Goal: Information Seeking & Learning: Find specific fact

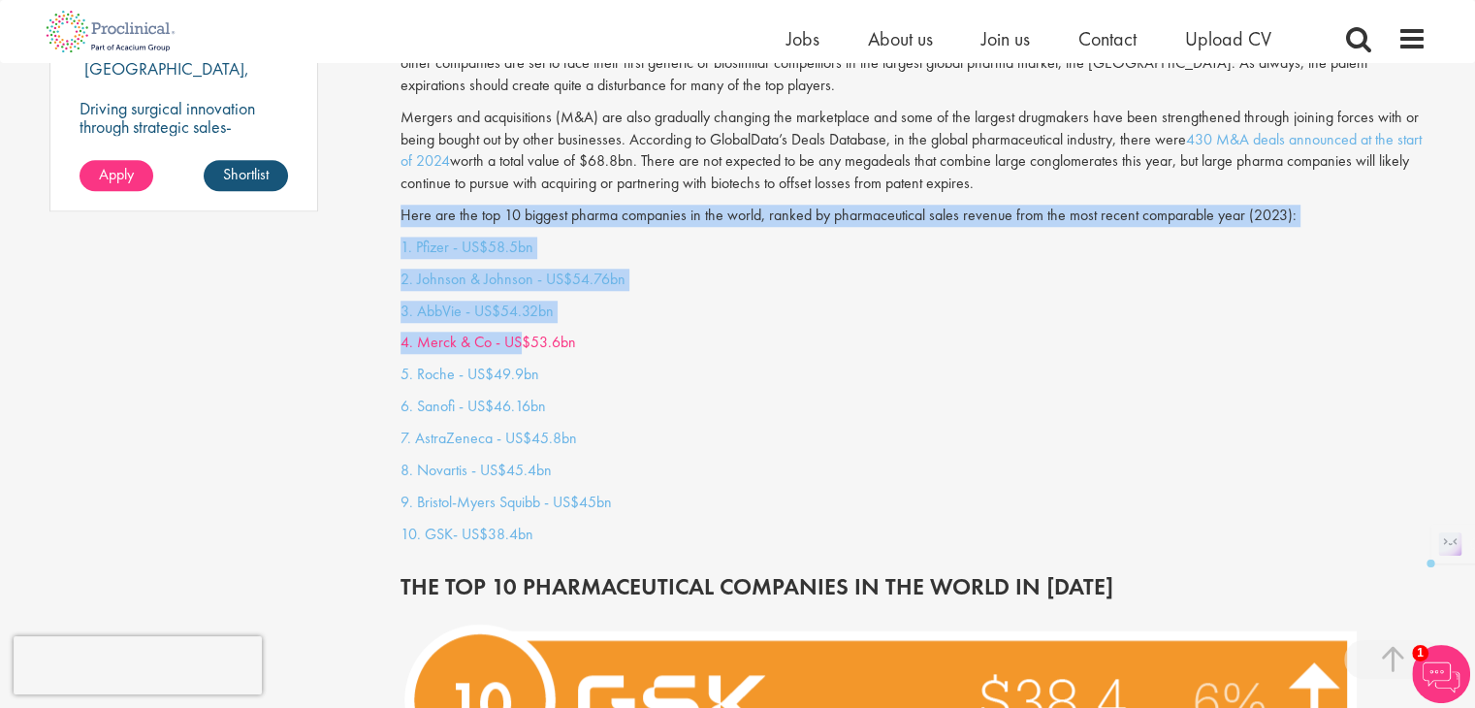
drag, startPoint x: 402, startPoint y: 194, endPoint x: 516, endPoint y: 330, distance: 177.6
click at [516, 332] on link "4. Merck & Co - US$53.6bn" at bounding box center [489, 342] width 176 height 20
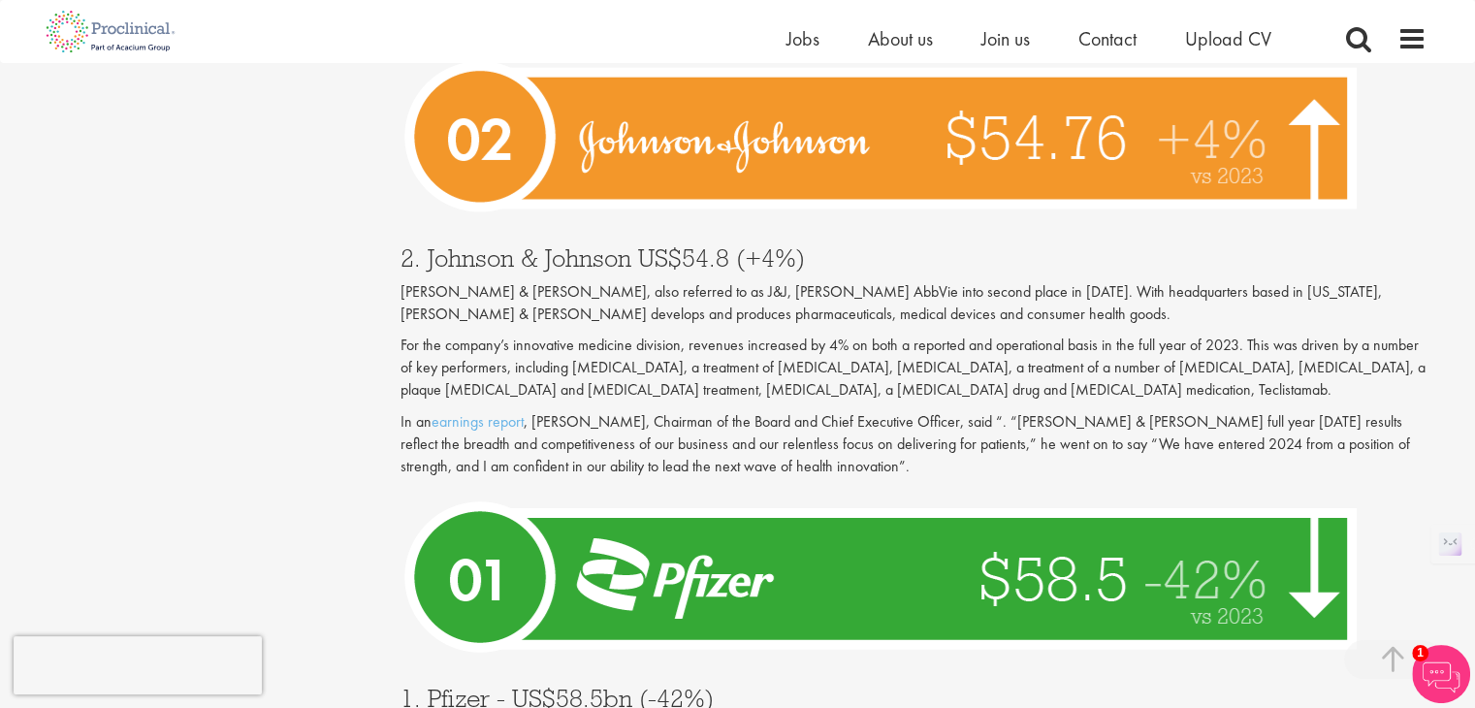
scroll to position [6680, 0]
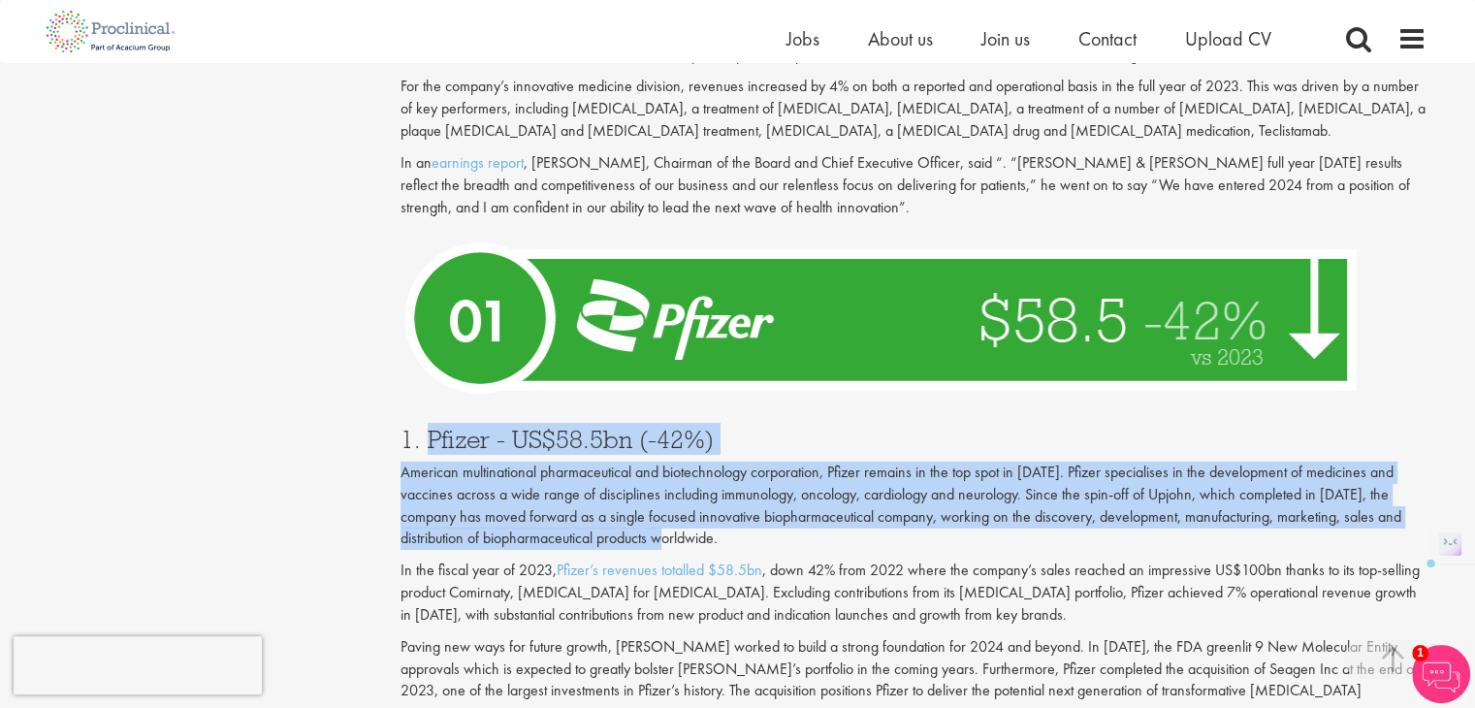
drag, startPoint x: 429, startPoint y: 355, endPoint x: 693, endPoint y: 447, distance: 279.5
click at [693, 447] on div "1. Pfizer - US$58.5bn (-42%) American multinational pharmaceutical and biotechn…" at bounding box center [913, 620] width 1055 height 426
click at [638, 462] on p "American multinational pharmaceutical and biotechnology corporation, Pfizer rem…" at bounding box center [914, 506] width 1026 height 88
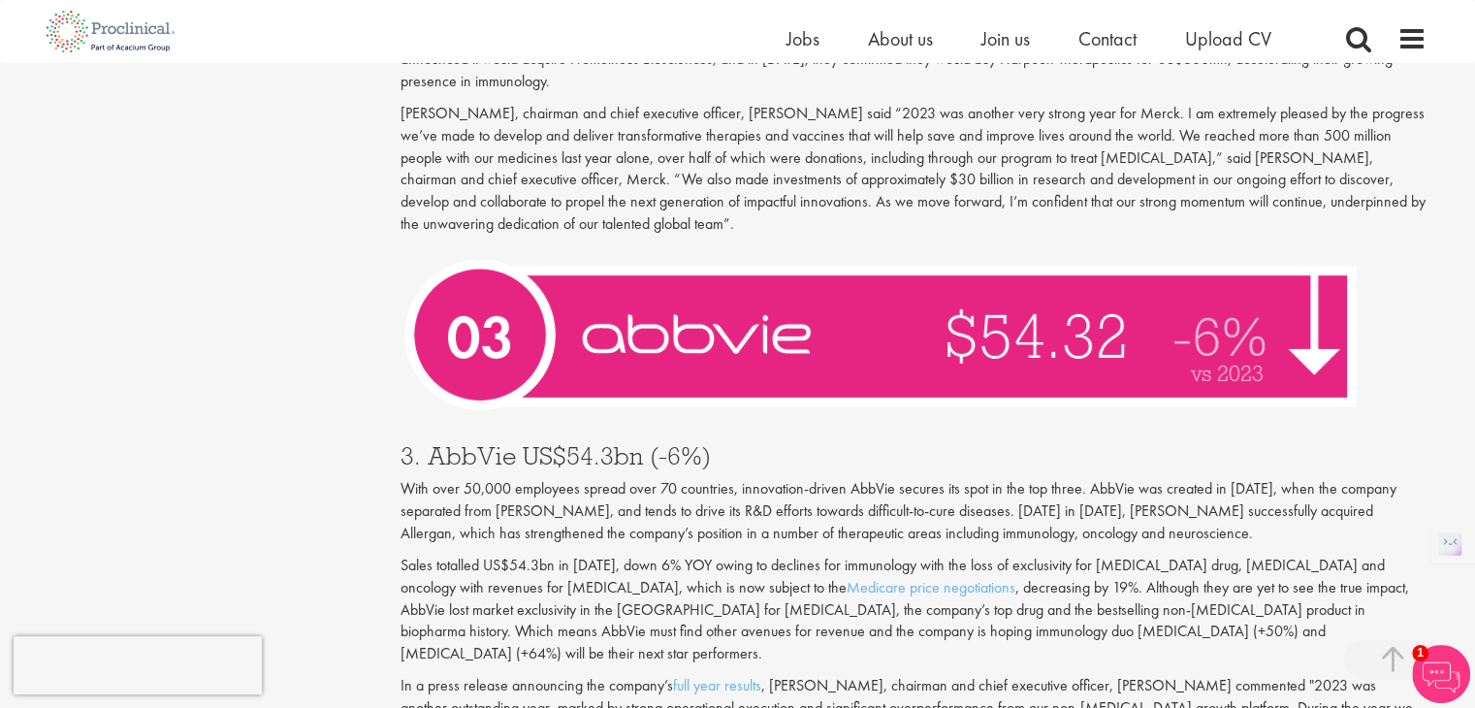
scroll to position [5673, 0]
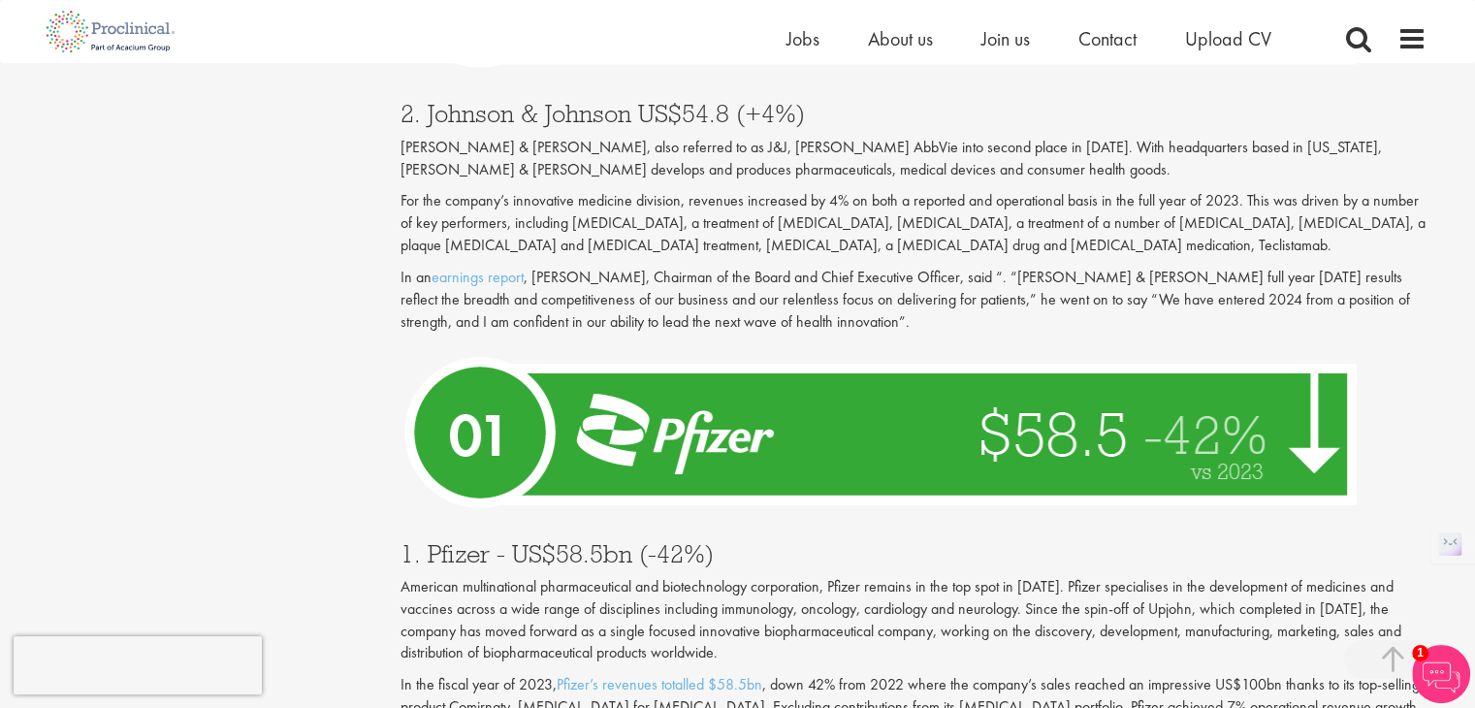
scroll to position [6649, 0]
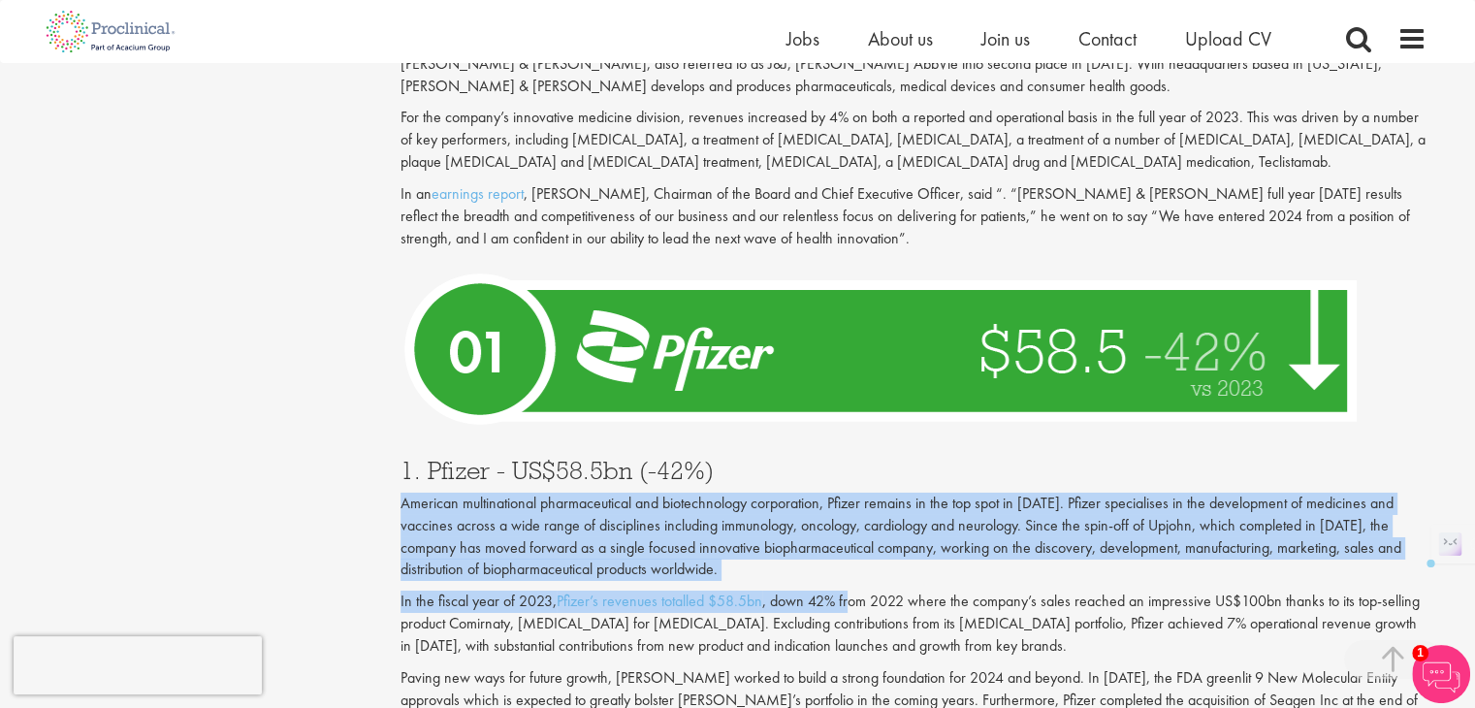
drag, startPoint x: 403, startPoint y: 414, endPoint x: 851, endPoint y: 517, distance: 459.8
click at [851, 517] on div "1. Pfizer - US$58.5bn (-42%) American multinational pharmaceutical and biotechn…" at bounding box center [913, 651] width 1055 height 426
click at [851, 591] on p "In the fiscal year of 2023, Pfizer’s revenues totalled $58.5bn , down 42% from …" at bounding box center [914, 624] width 1026 height 67
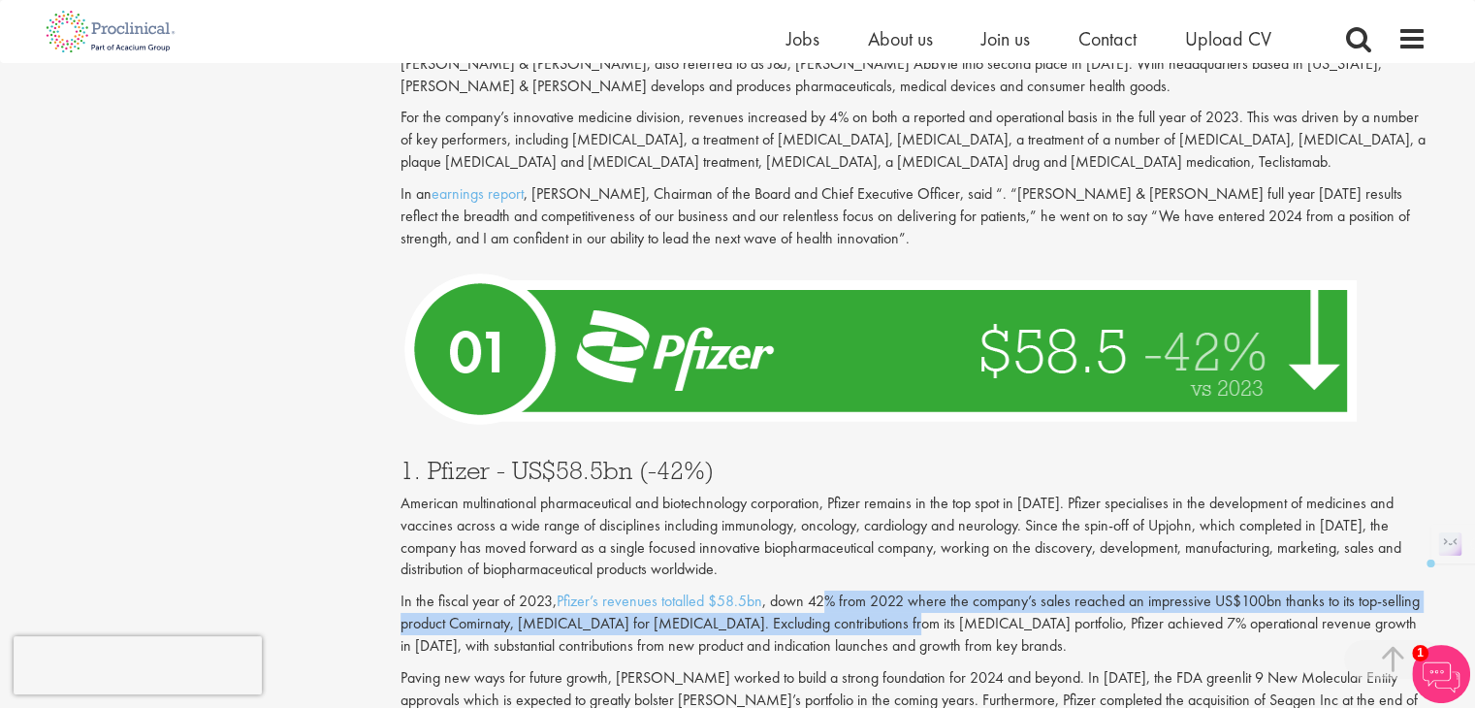
drag, startPoint x: 828, startPoint y: 504, endPoint x: 899, endPoint y: 530, distance: 75.2
click at [899, 591] on p "In the fiscal year of 2023, Pfizer’s revenues totalled $58.5bn , down 42% from …" at bounding box center [914, 624] width 1026 height 67
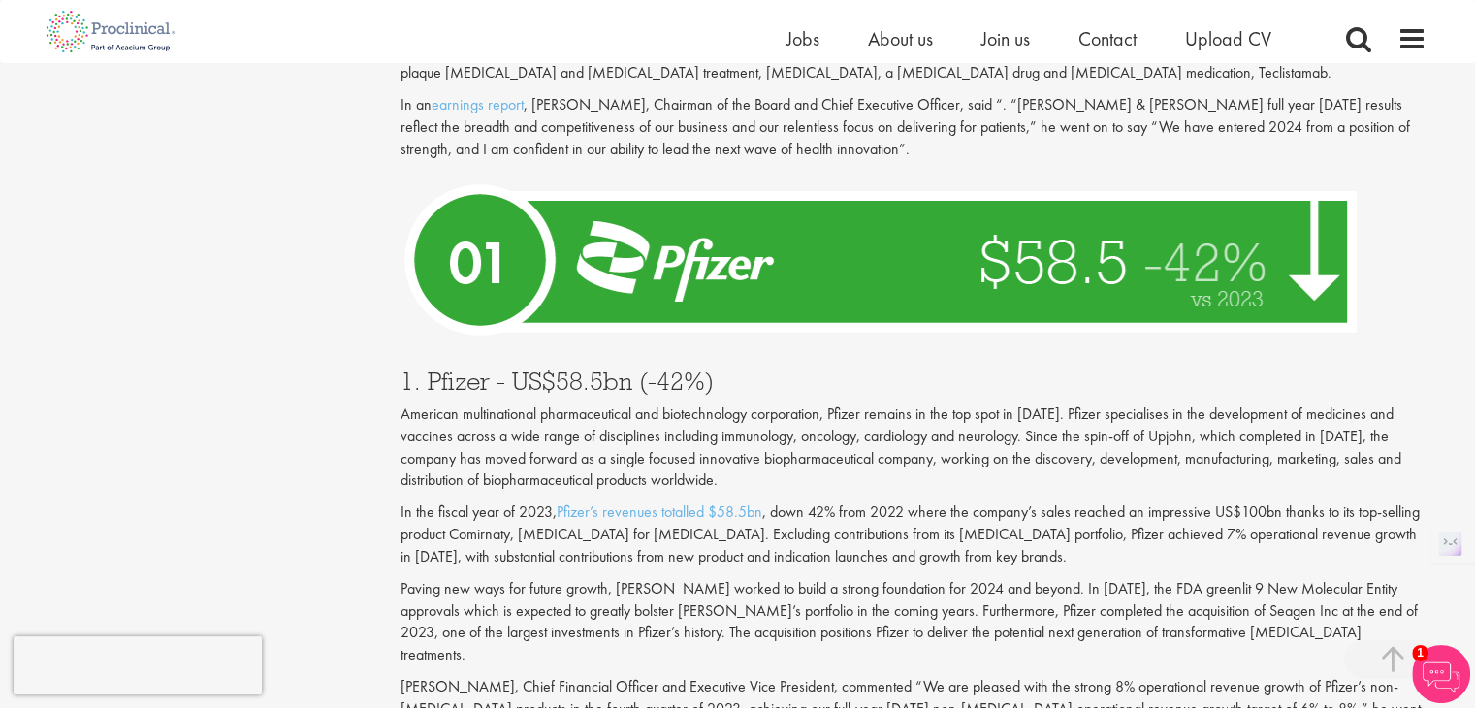
scroll to position [6728, 0]
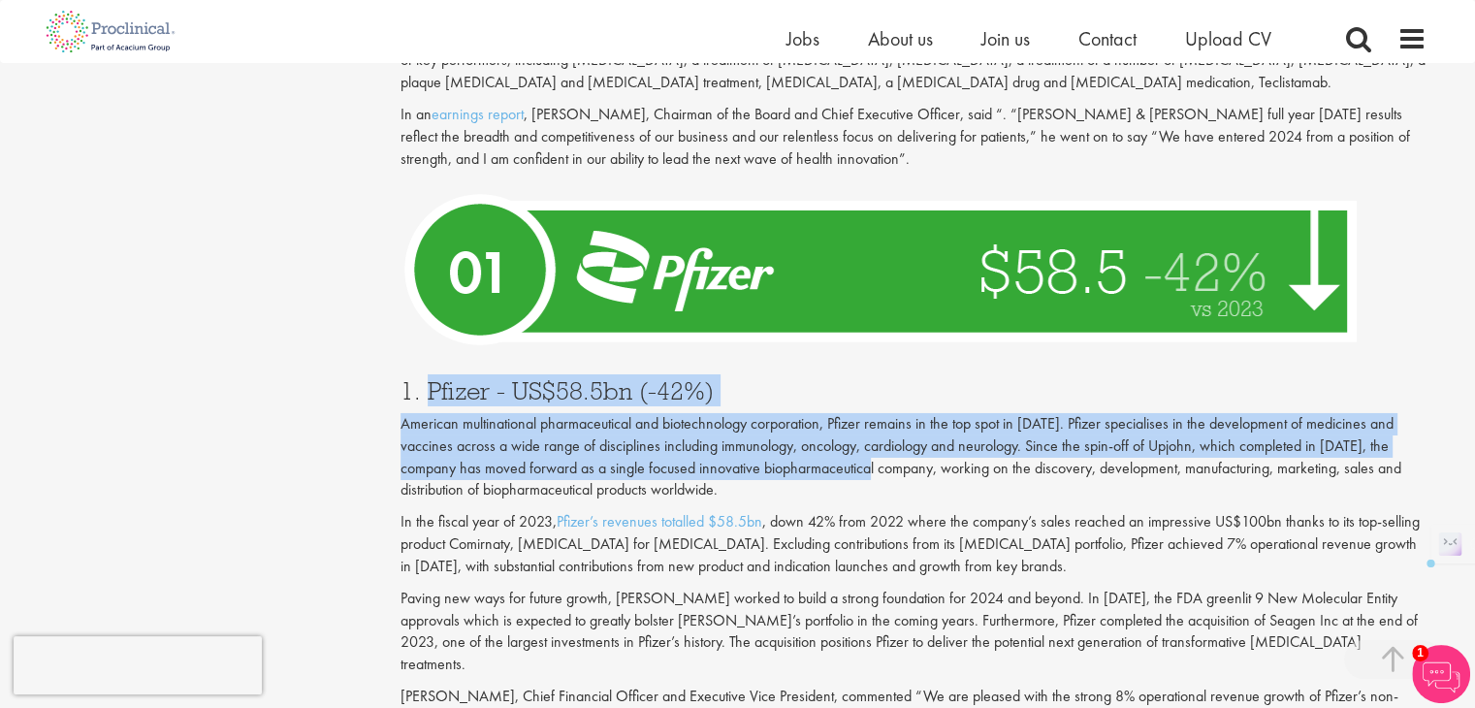
drag, startPoint x: 428, startPoint y: 305, endPoint x: 900, endPoint y: 369, distance: 476.7
click at [900, 369] on div "1. Pfizer - US$58.5bn (-42%) American multinational pharmaceutical and biotechn…" at bounding box center [913, 572] width 1055 height 426
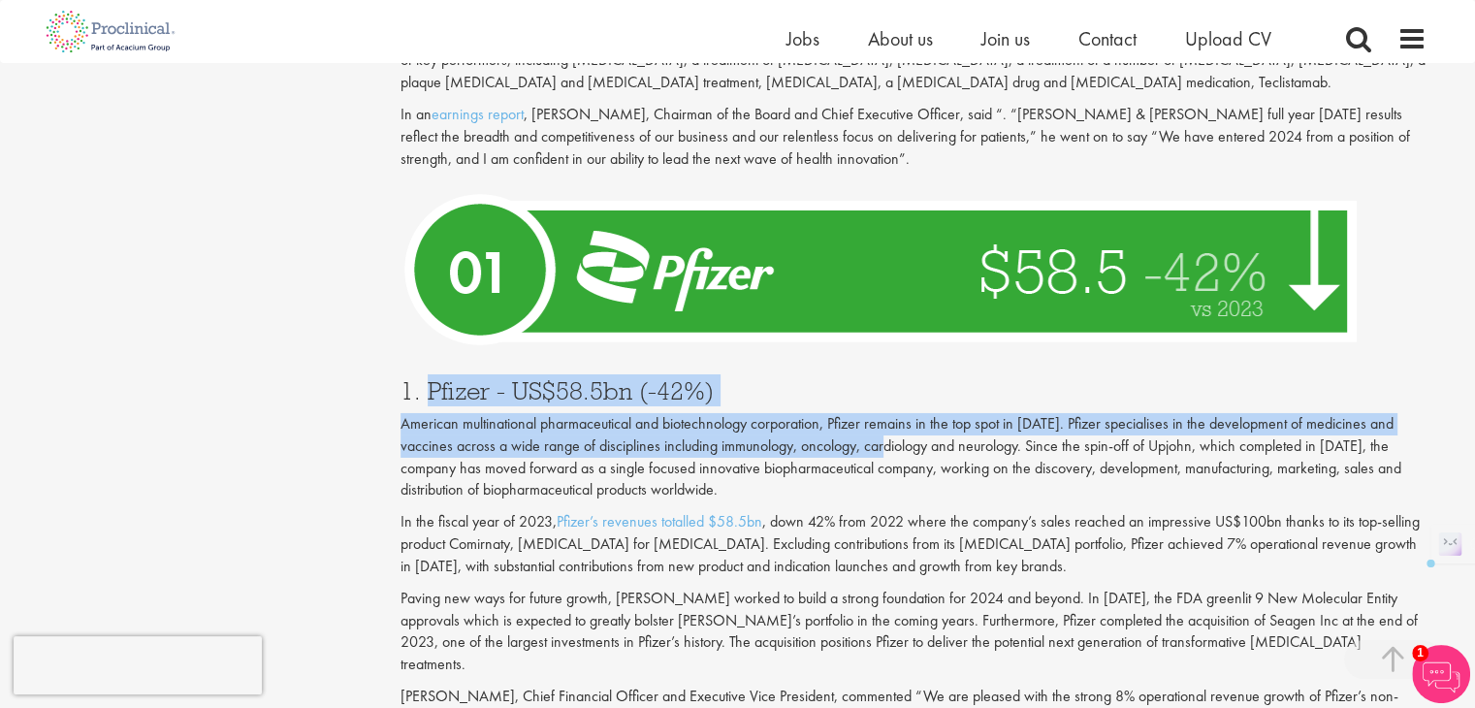
click at [900, 413] on p "American multinational pharmaceutical and biotechnology corporation, Pfizer rem…" at bounding box center [914, 457] width 1026 height 88
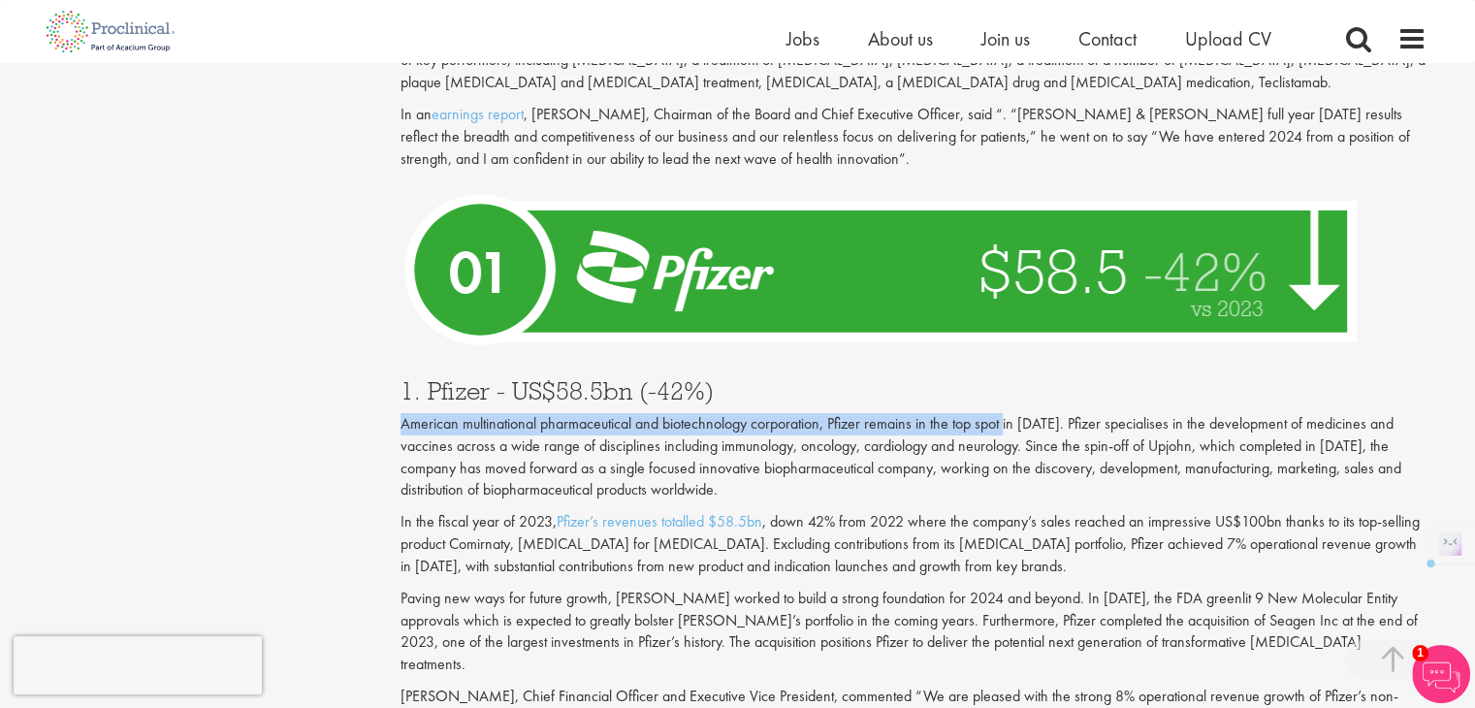
drag, startPoint x: 402, startPoint y: 329, endPoint x: 1008, endPoint y: 342, distance: 606.5
click at [1008, 413] on p "American multinational pharmaceutical and biotechnology corporation, Pfizer rem…" at bounding box center [914, 457] width 1026 height 88
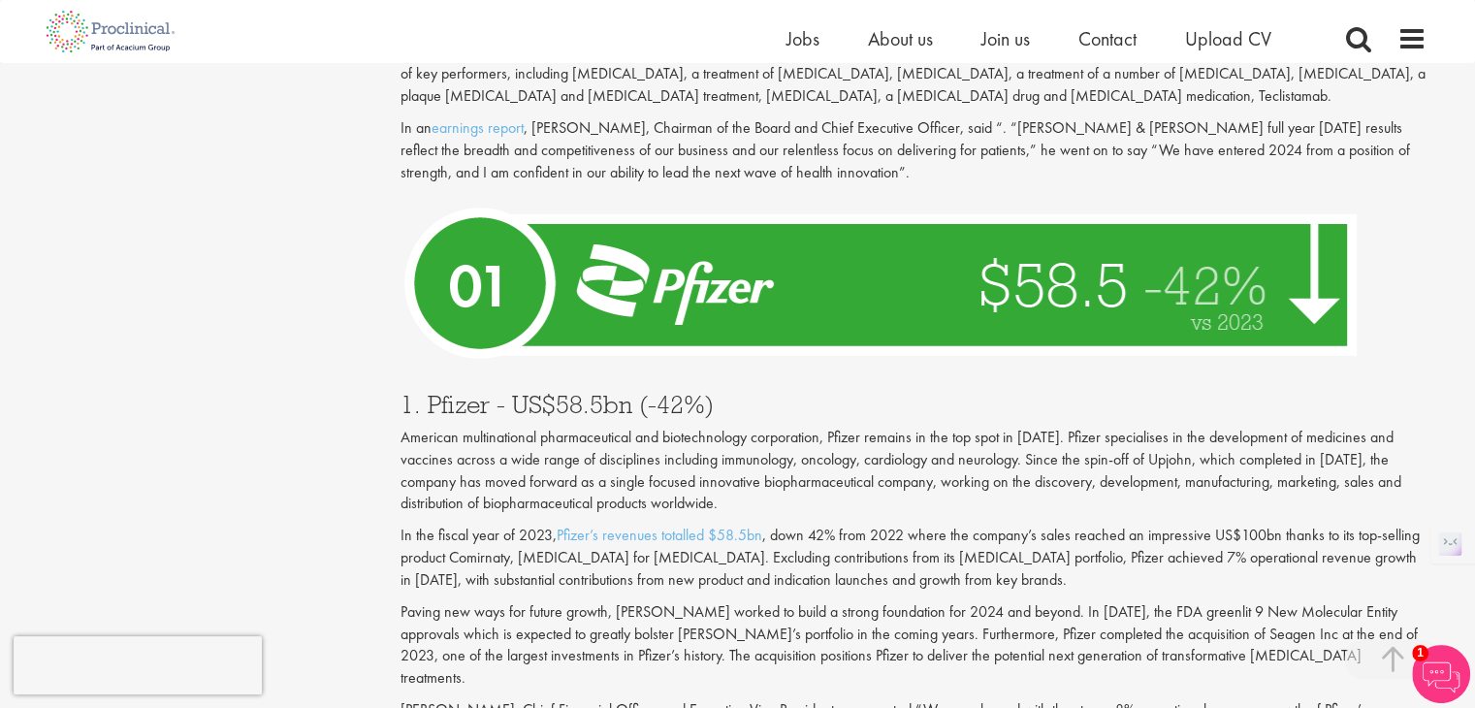
scroll to position [6716, 0]
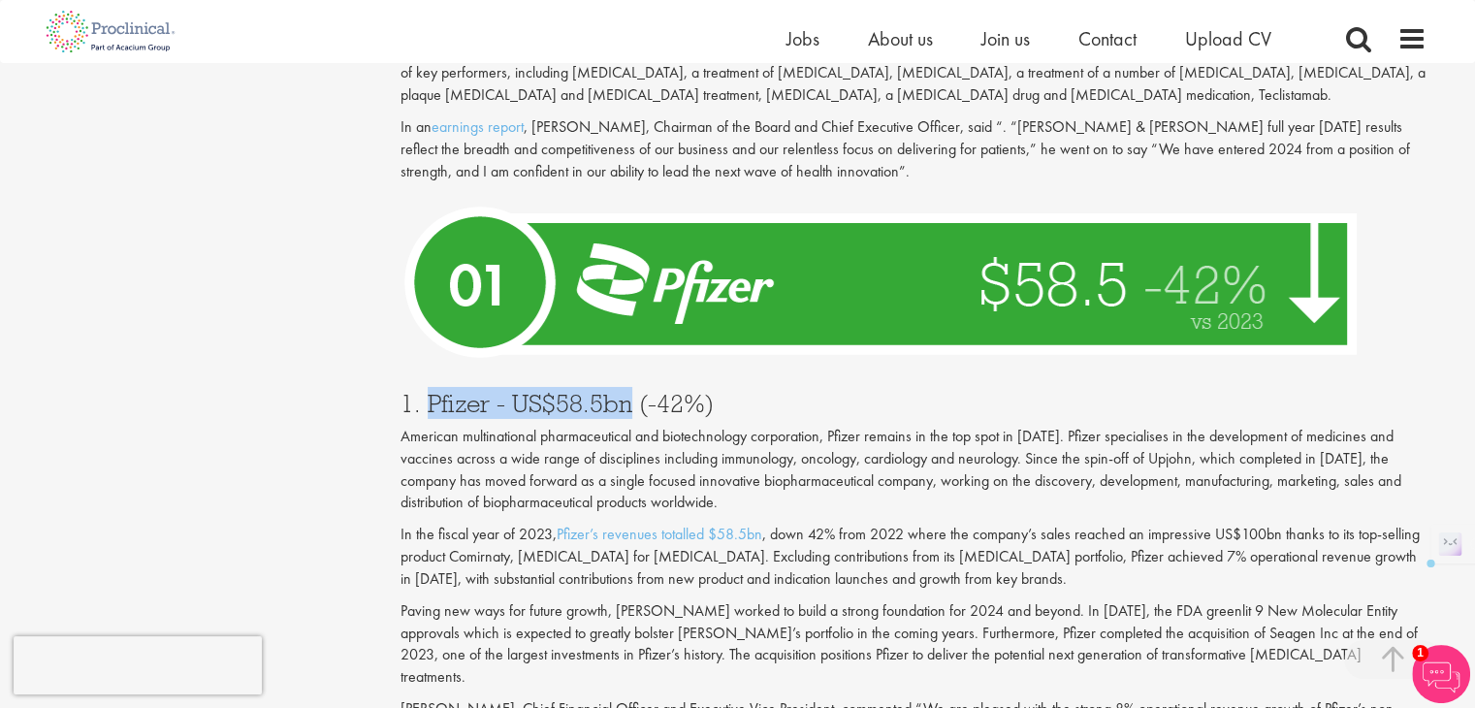
drag, startPoint x: 426, startPoint y: 309, endPoint x: 629, endPoint y: 308, distance: 202.8
click at [629, 391] on h3 "1. Pfizer - US$58.5bn (-42%)" at bounding box center [914, 403] width 1026 height 25
copy h3 "Pfizer - US$58.5bn"
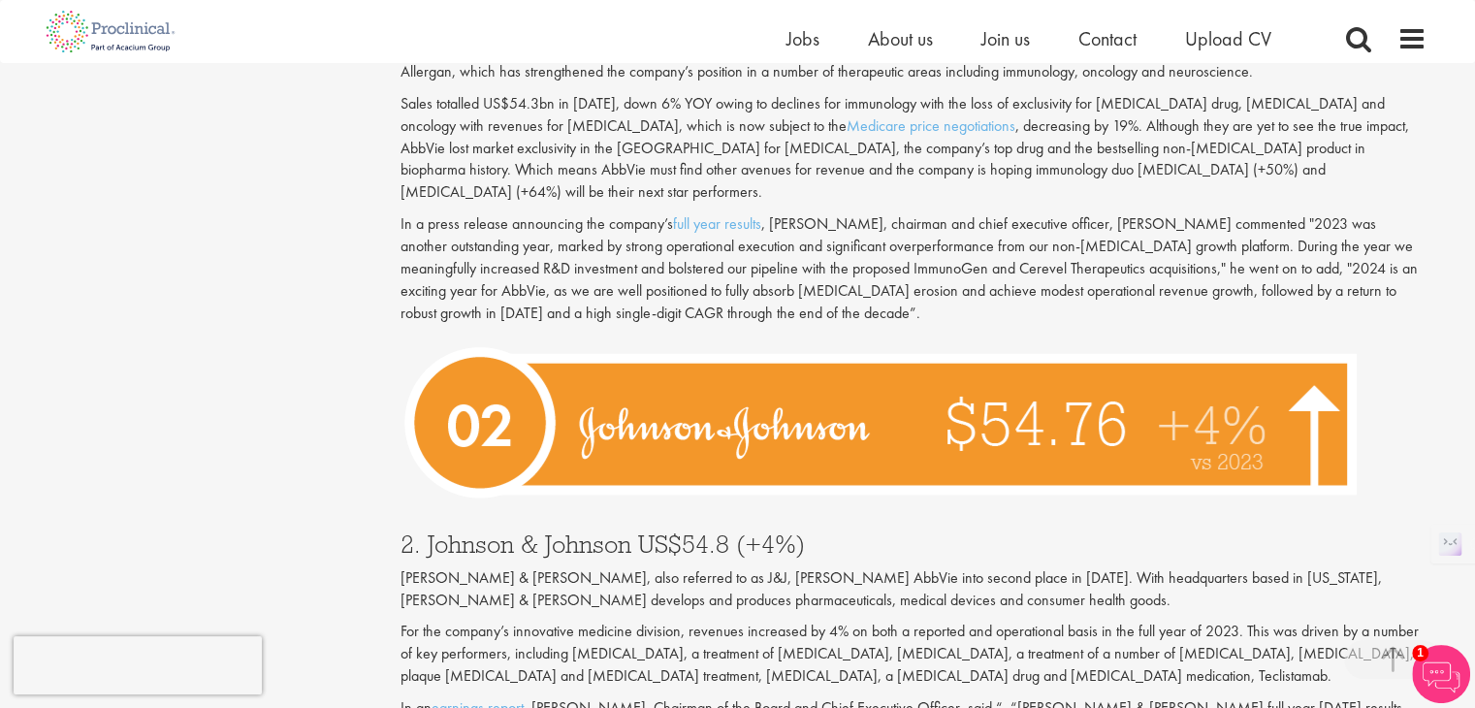
scroll to position [6127, 0]
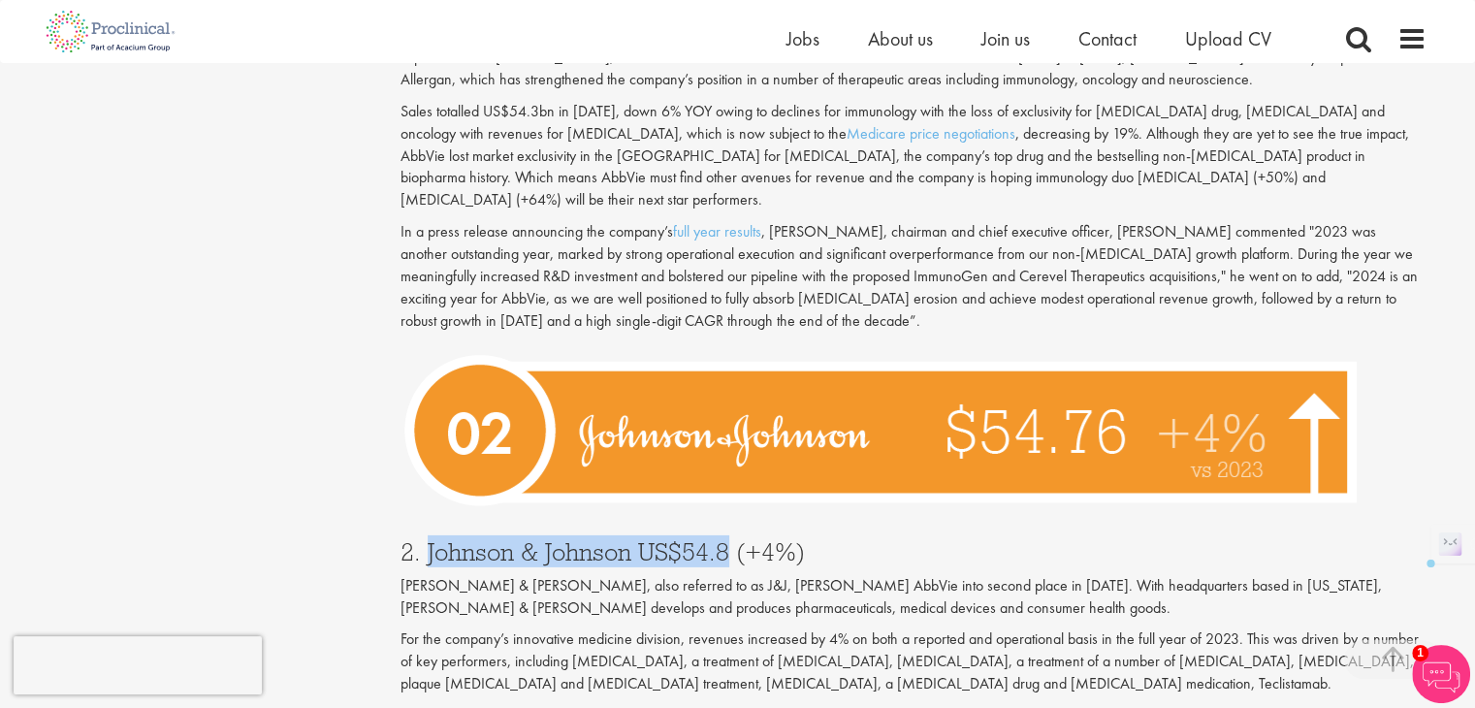
drag, startPoint x: 426, startPoint y: 469, endPoint x: 728, endPoint y: 453, distance: 302.1
click at [728, 539] on h3 "2. Johnson & Johnson US$54.8 (+4%)" at bounding box center [914, 551] width 1026 height 25
copy h3 "[PERSON_NAME] & [PERSON_NAME] US$54.8"
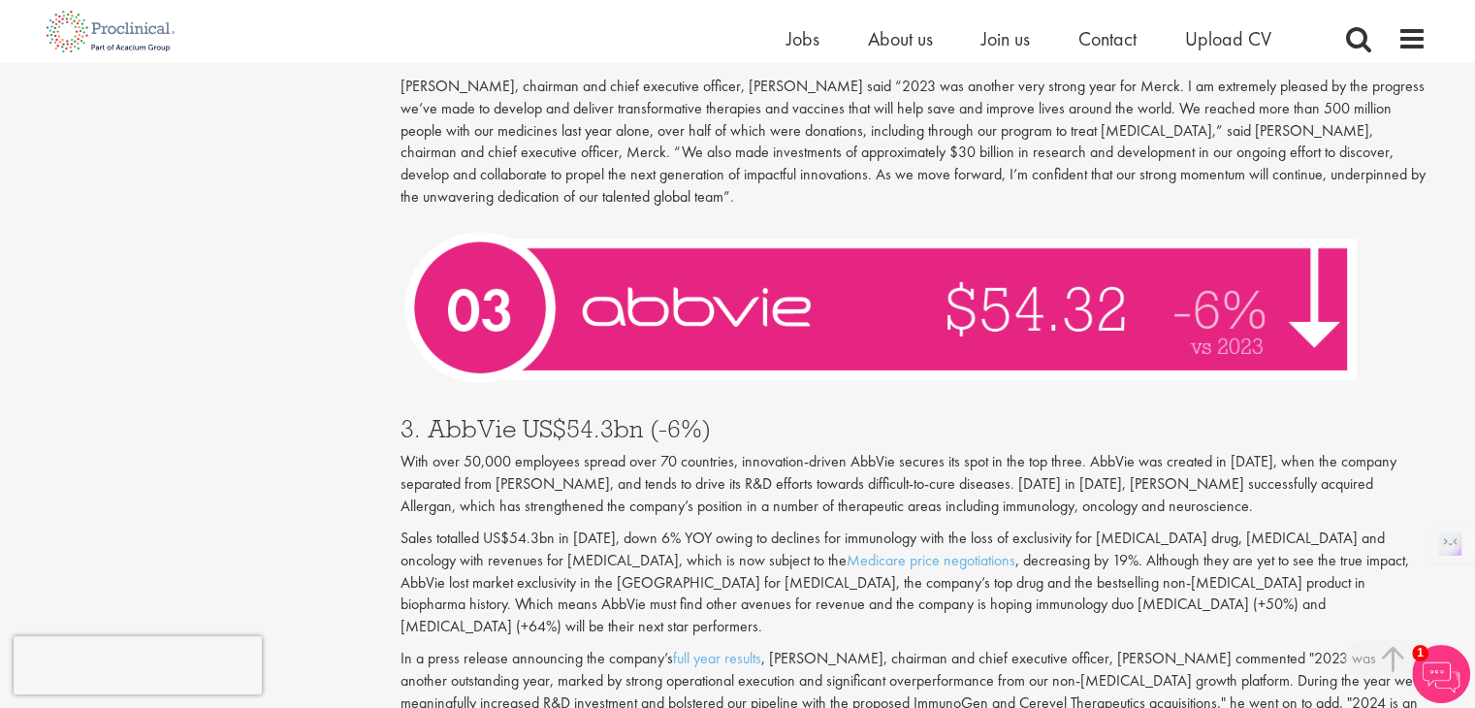
scroll to position [5700, 0]
drag, startPoint x: 435, startPoint y: 355, endPoint x: 636, endPoint y: 355, distance: 201.8
click at [636, 416] on h3 "3. AbbVie US$54.3bn (-6%)" at bounding box center [914, 428] width 1026 height 25
copy h3 "AbbVie US$54.3bn"
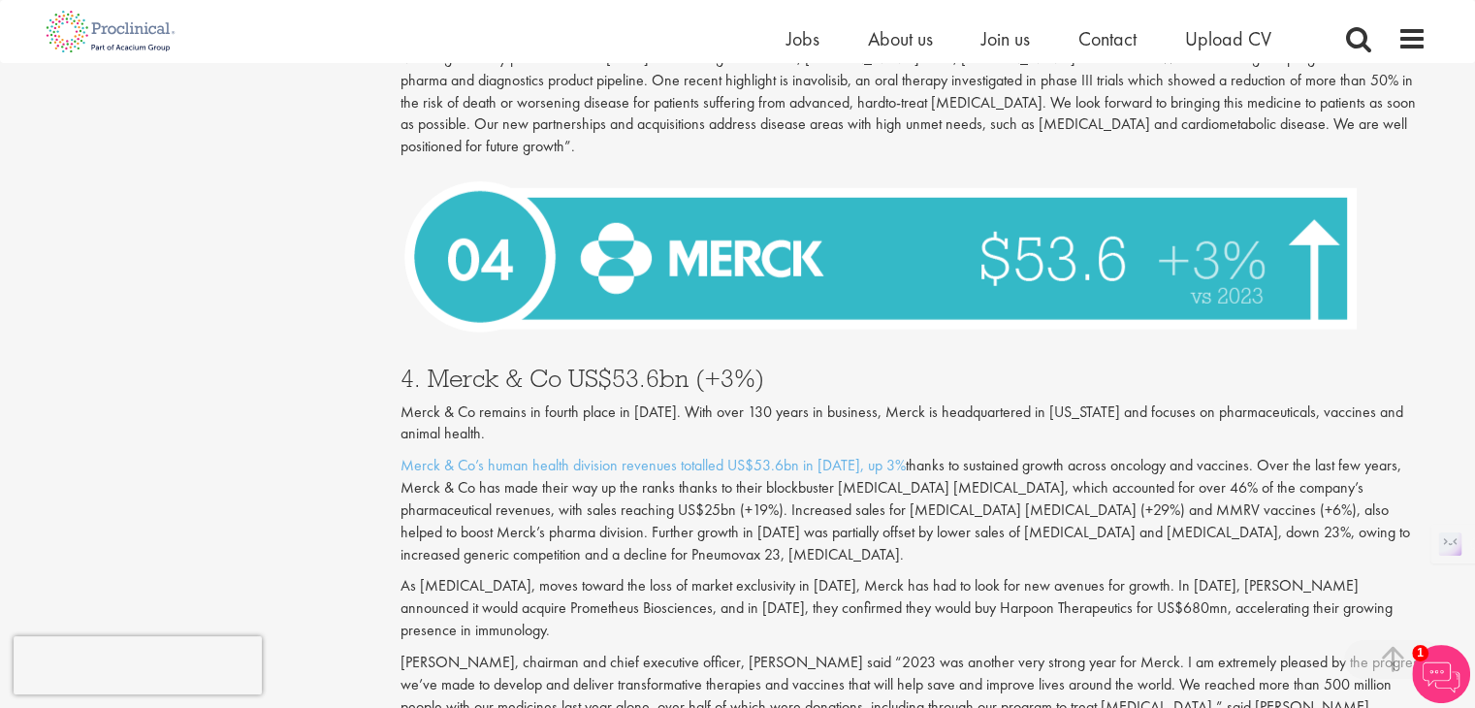
scroll to position [5063, 0]
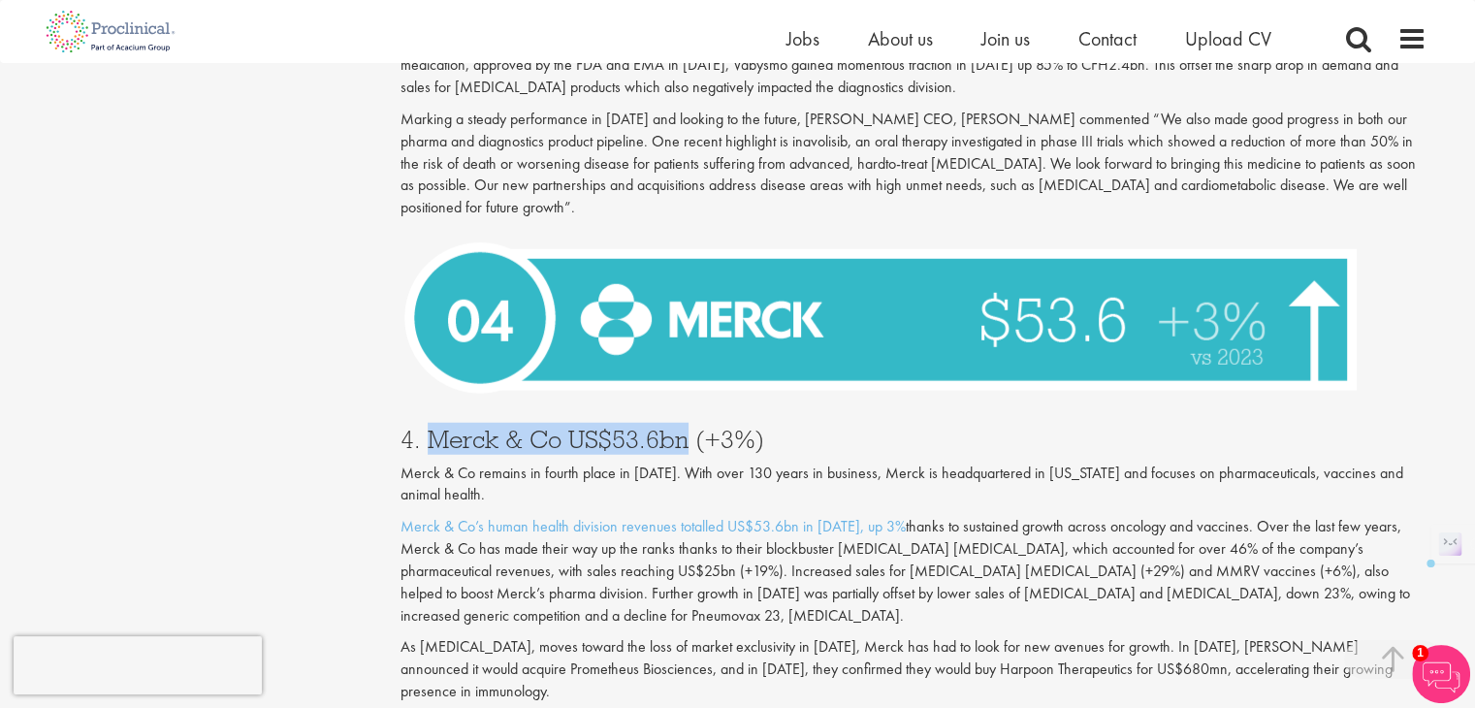
drag, startPoint x: 431, startPoint y: 384, endPoint x: 685, endPoint y: 397, distance: 254.5
click at [685, 427] on h3 "4. Merck & Co US$53.6bn (+3%)" at bounding box center [914, 439] width 1026 height 25
copy h3 "Merck & Co US$53.6bn"
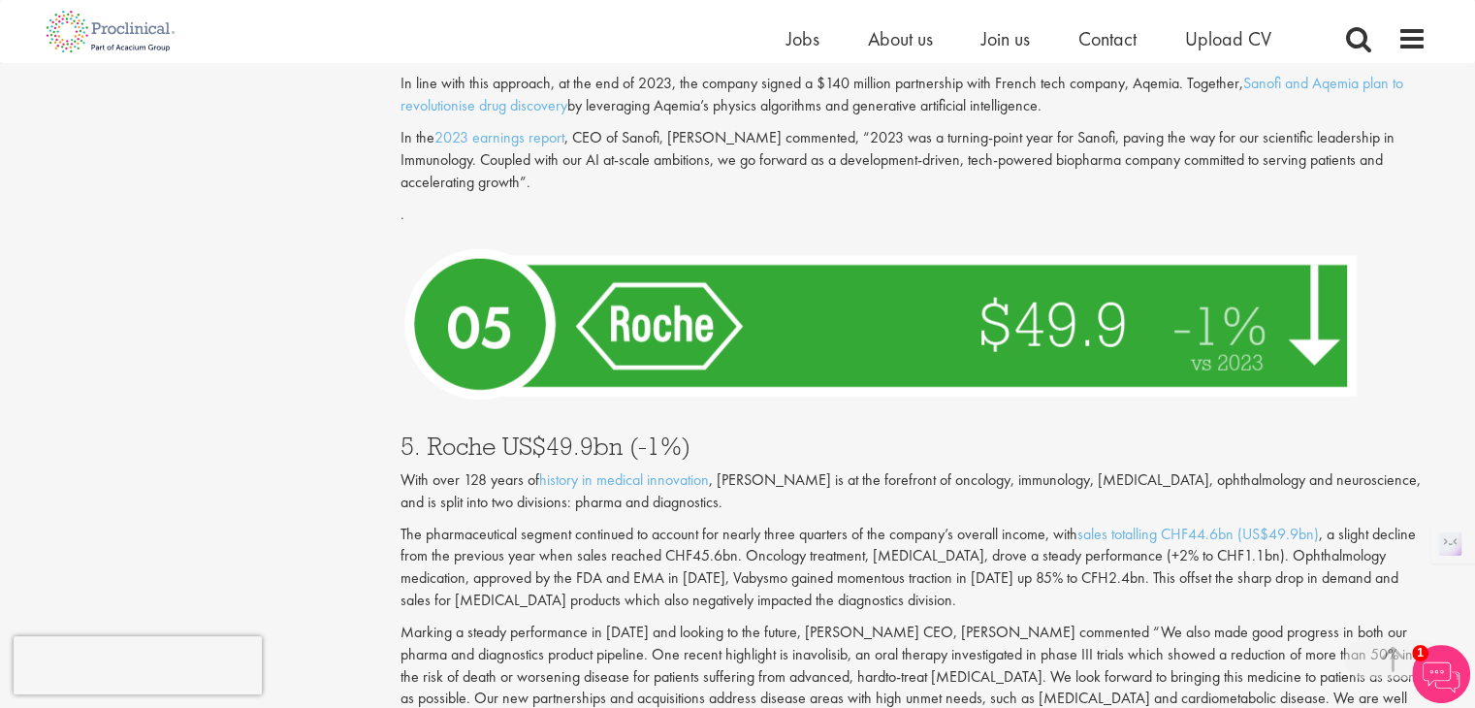
scroll to position [4544, 0]
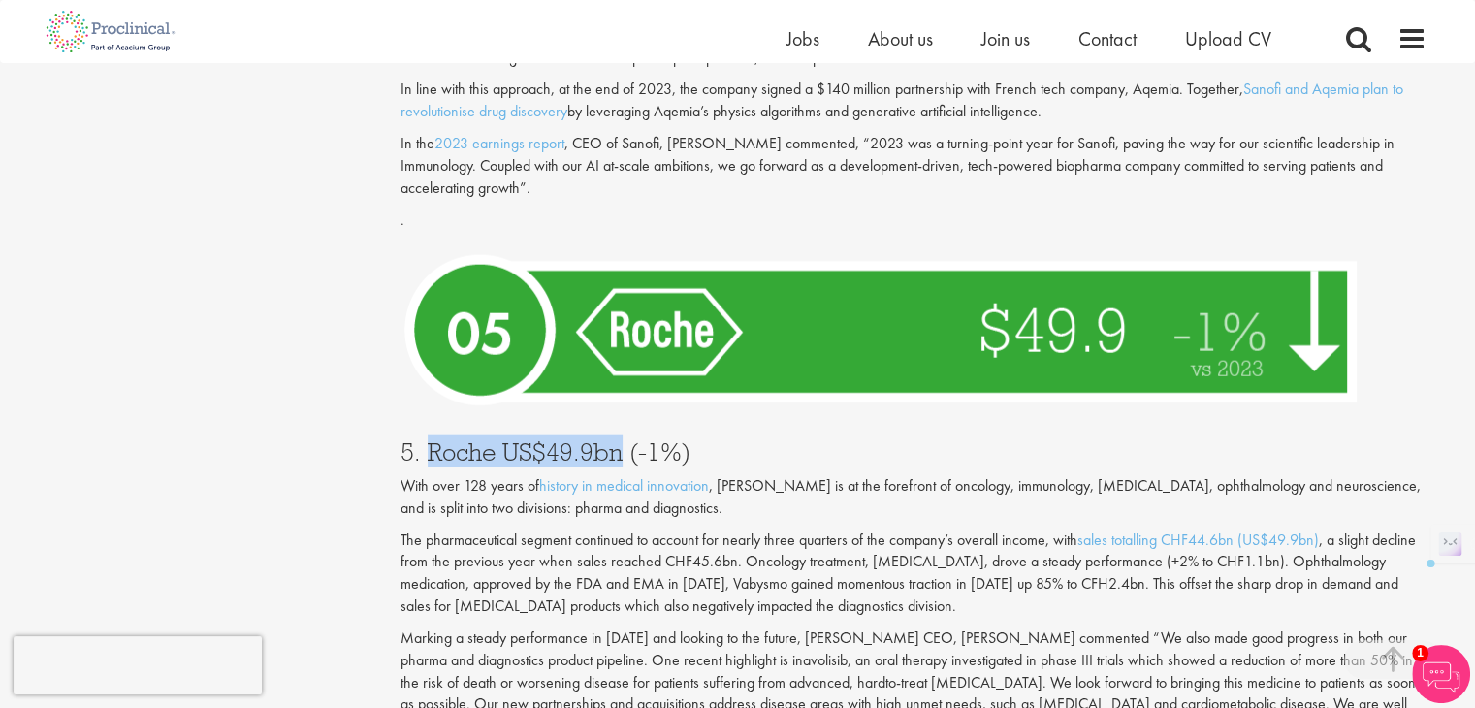
drag, startPoint x: 427, startPoint y: 404, endPoint x: 620, endPoint y: 411, distance: 193.2
click at [620, 439] on h3 "5. Roche US$49.9bn (-1%)" at bounding box center [914, 451] width 1026 height 25
copy h3 "Roche US$49.9bn"
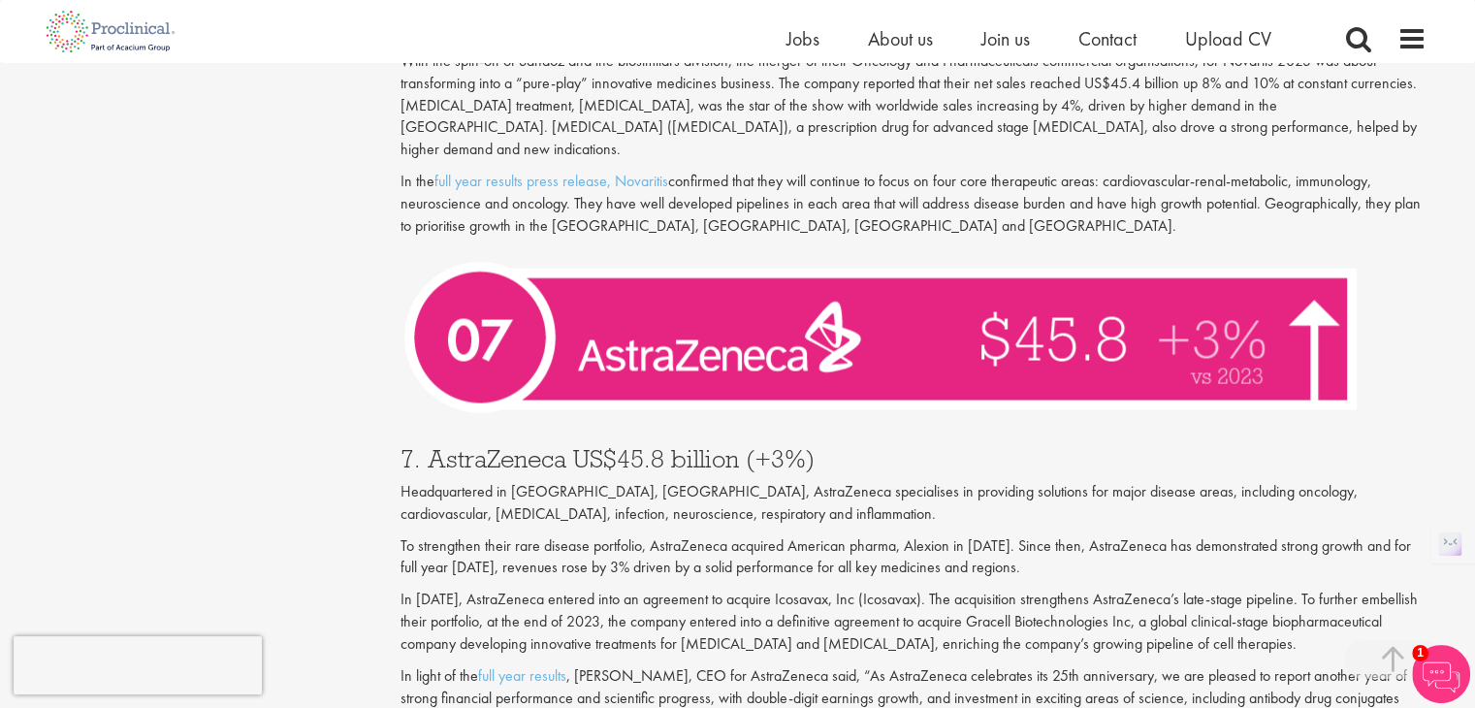
scroll to position [3419, 0]
